Goal: Navigation & Orientation: Go to known website

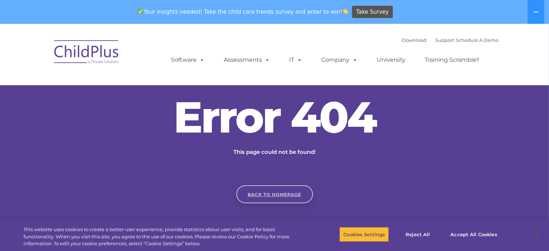
click at [268, 193] on link "Back to homepage" at bounding box center [274, 194] width 77 height 18
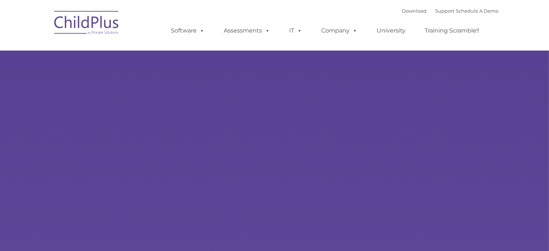
type input ""
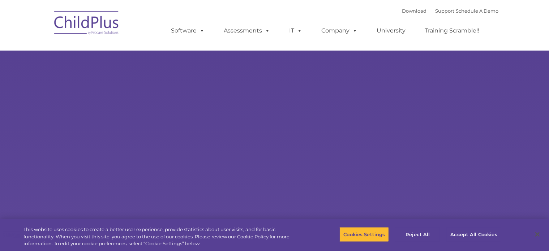
select select "MEDIUM"
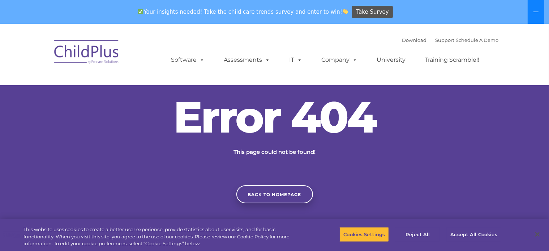
click at [534, 12] on icon at bounding box center [535, 12] width 5 height 1
